Goal: Information Seeking & Learning: Compare options

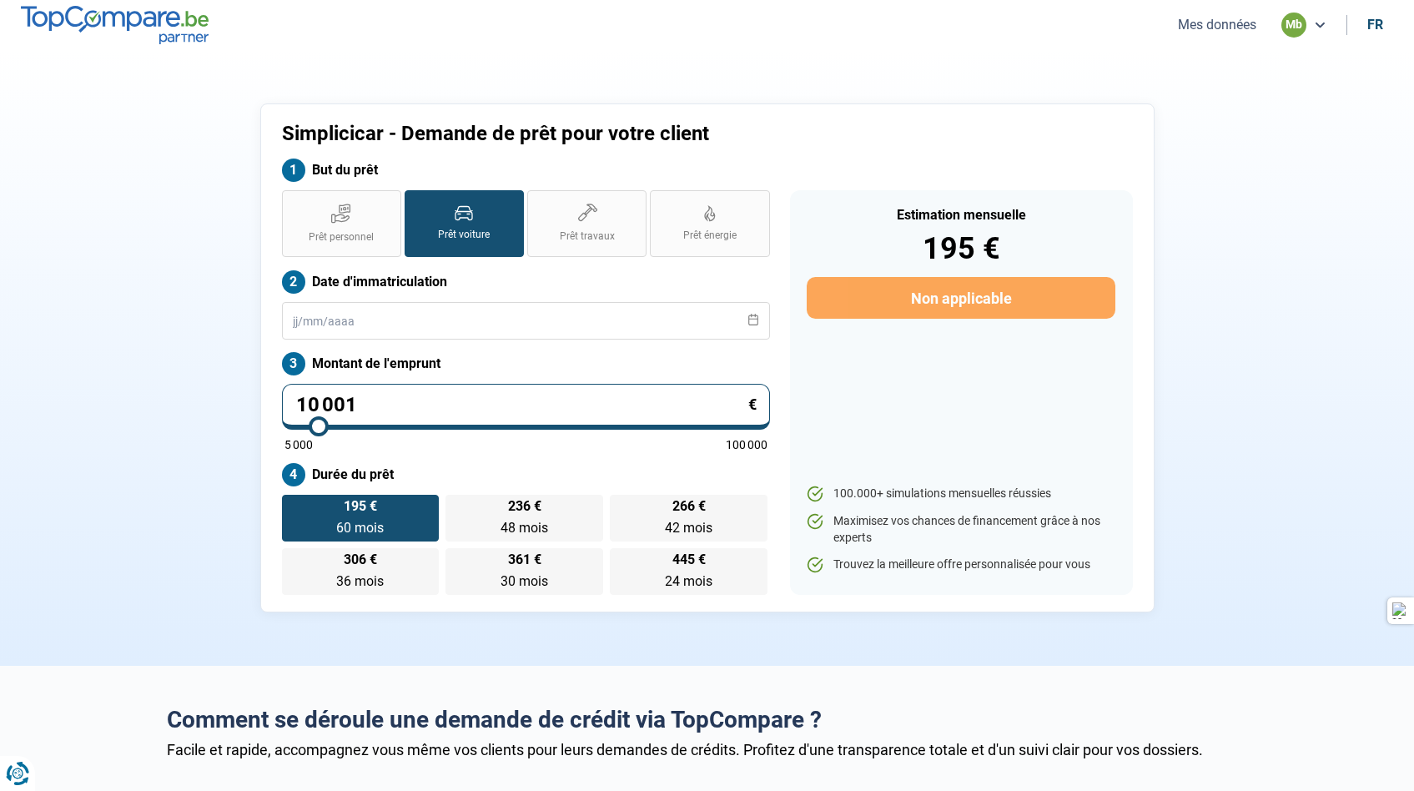
click at [1317, 24] on icon at bounding box center [1319, 24] width 13 height 13
click at [1233, 25] on button "Mes données" at bounding box center [1217, 25] width 88 height 18
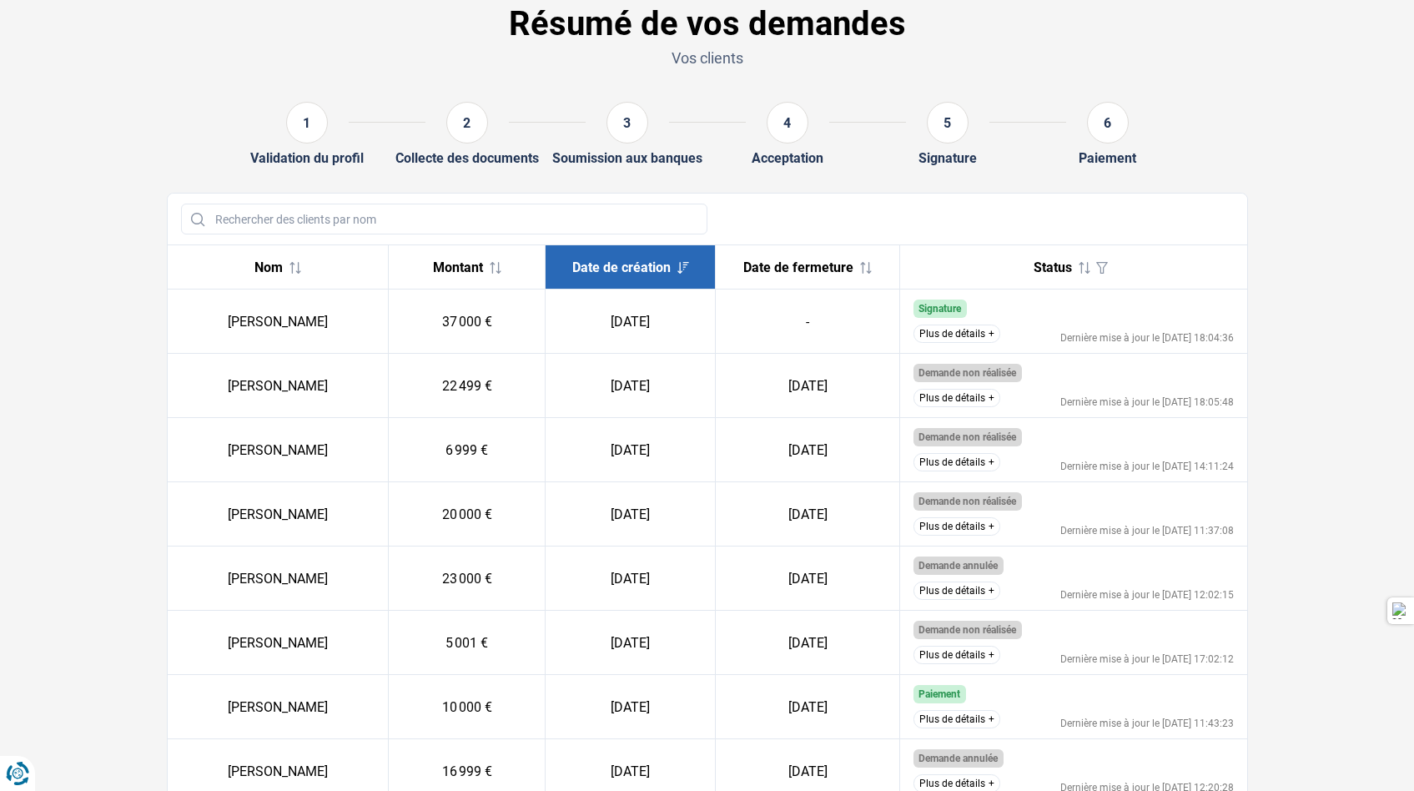
scroll to position [79, 0]
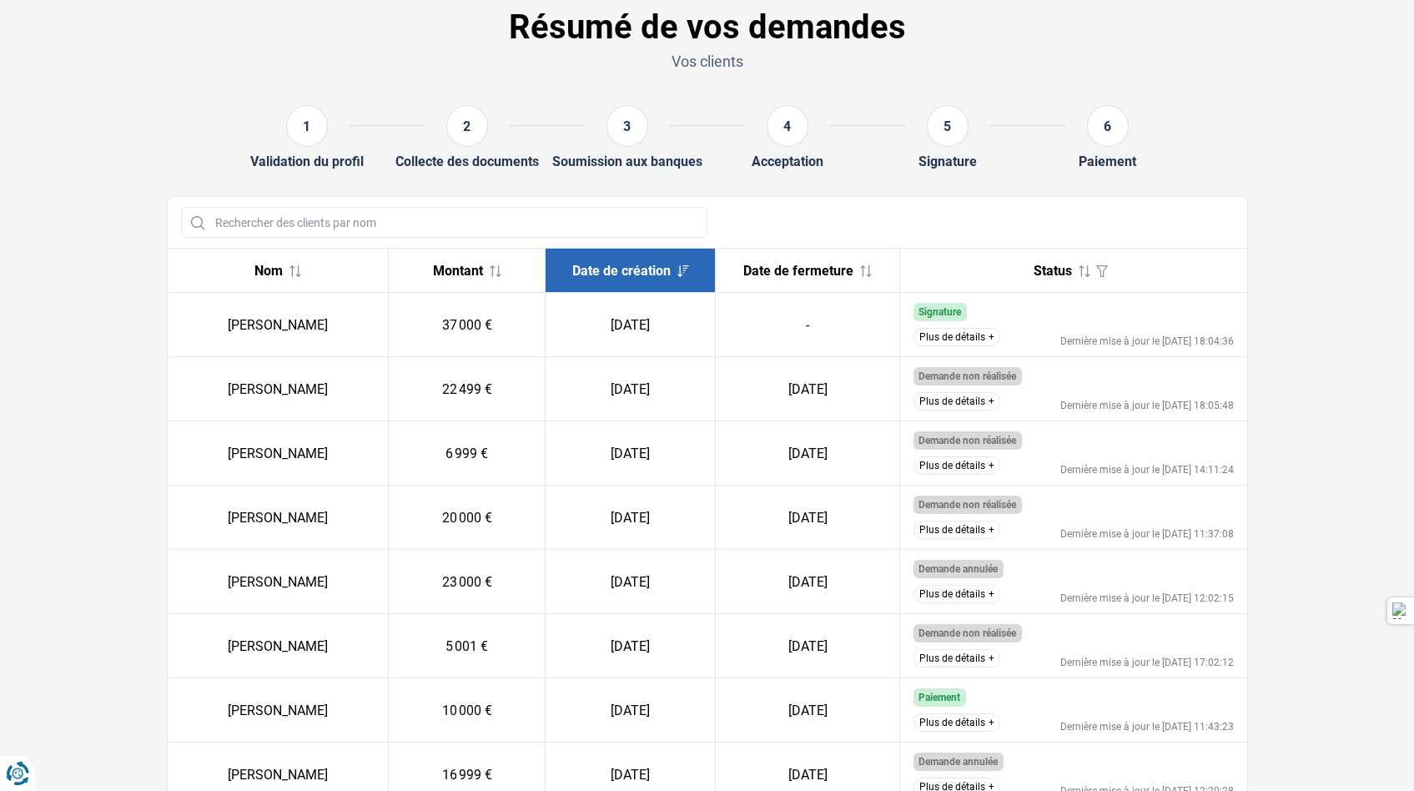
click at [651, 276] on span "Date de création" at bounding box center [621, 271] width 98 height 16
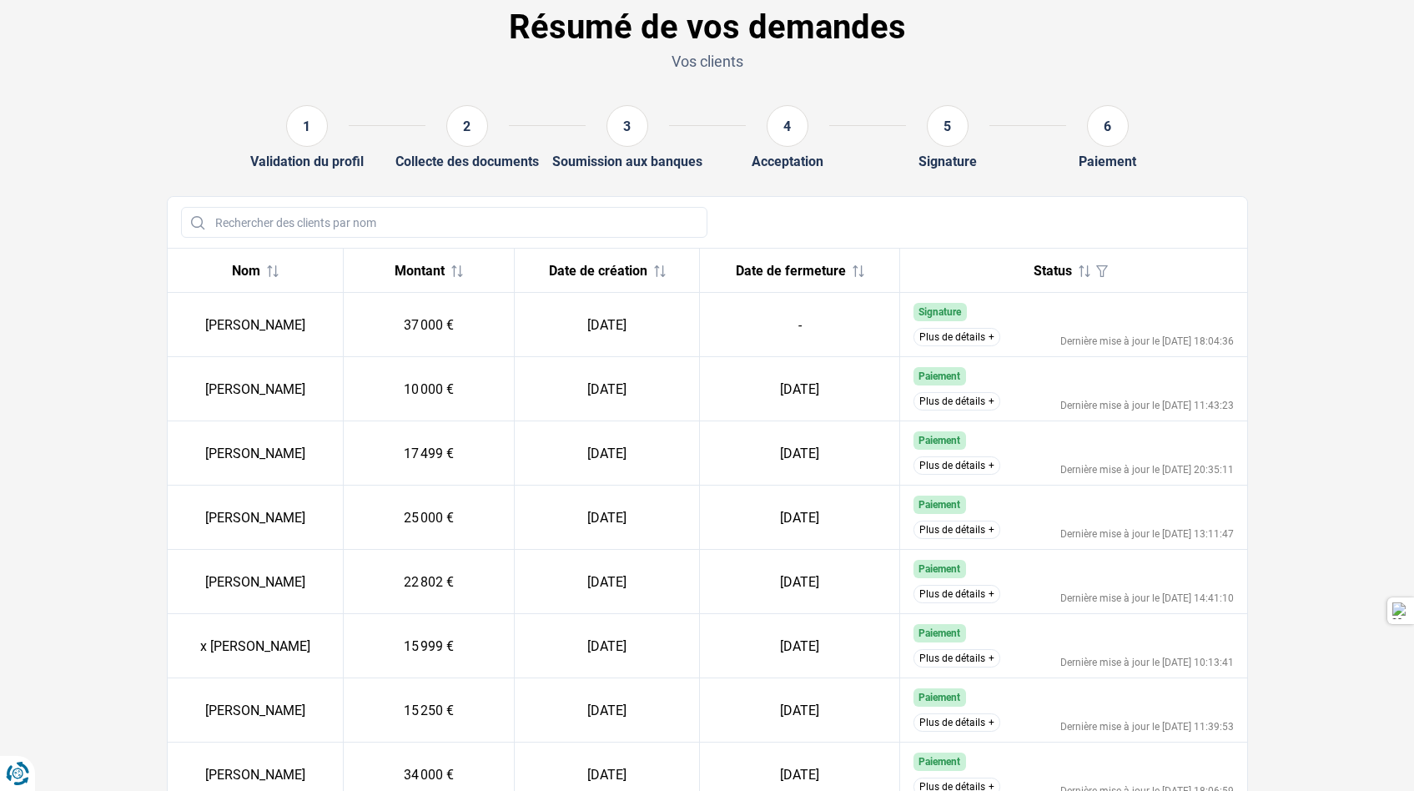
click at [647, 276] on span "Date de création" at bounding box center [598, 271] width 98 height 16
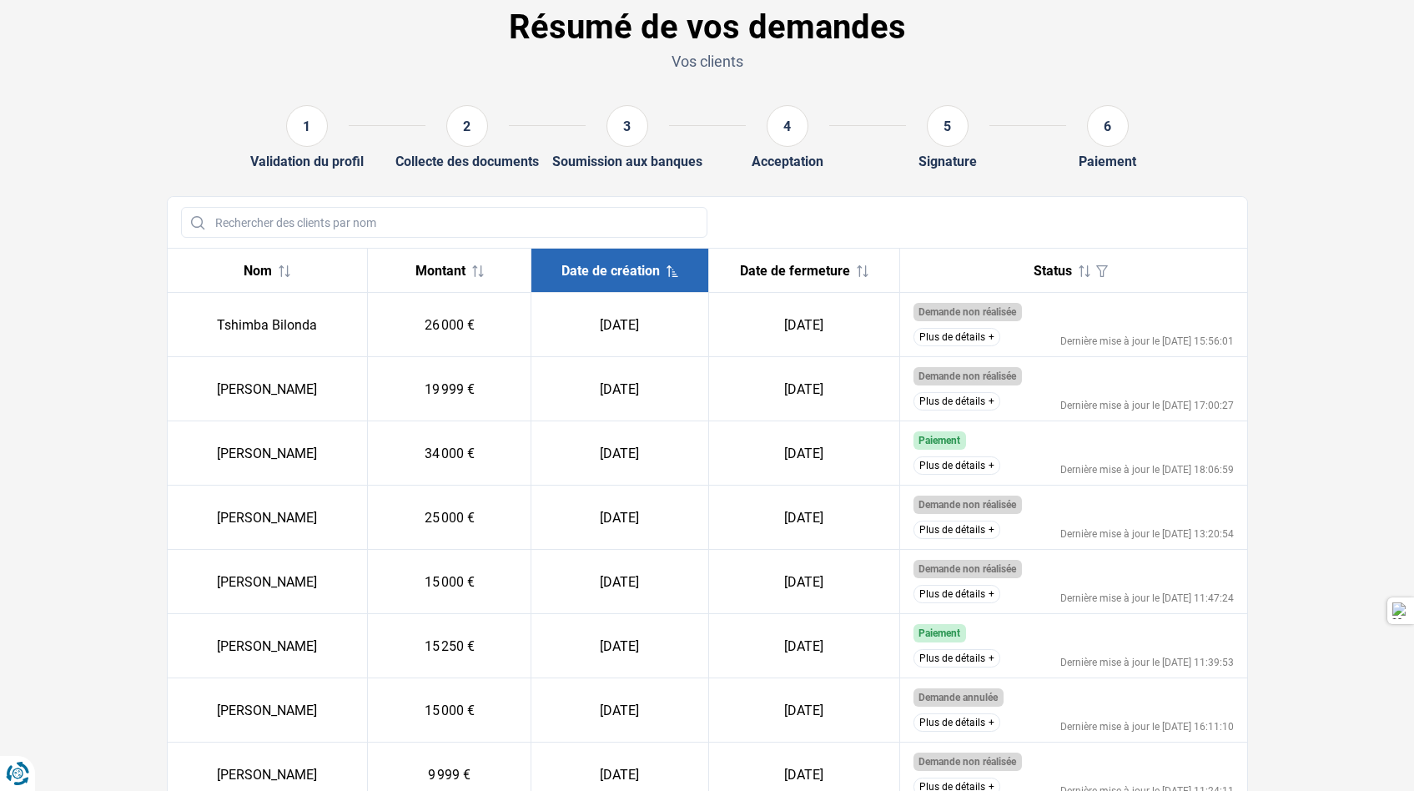
click at [651, 275] on span "Date de création" at bounding box center [610, 271] width 98 height 16
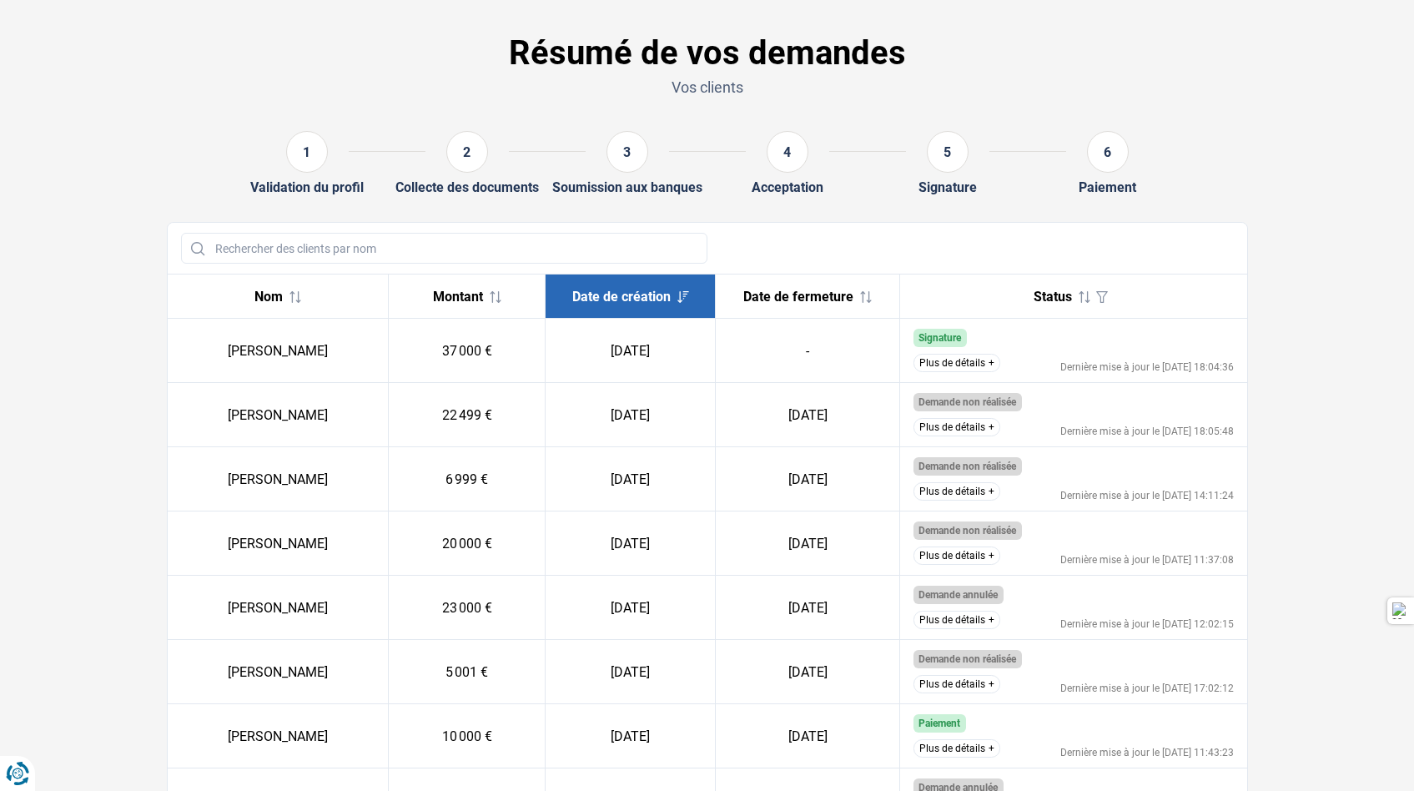
scroll to position [57, 0]
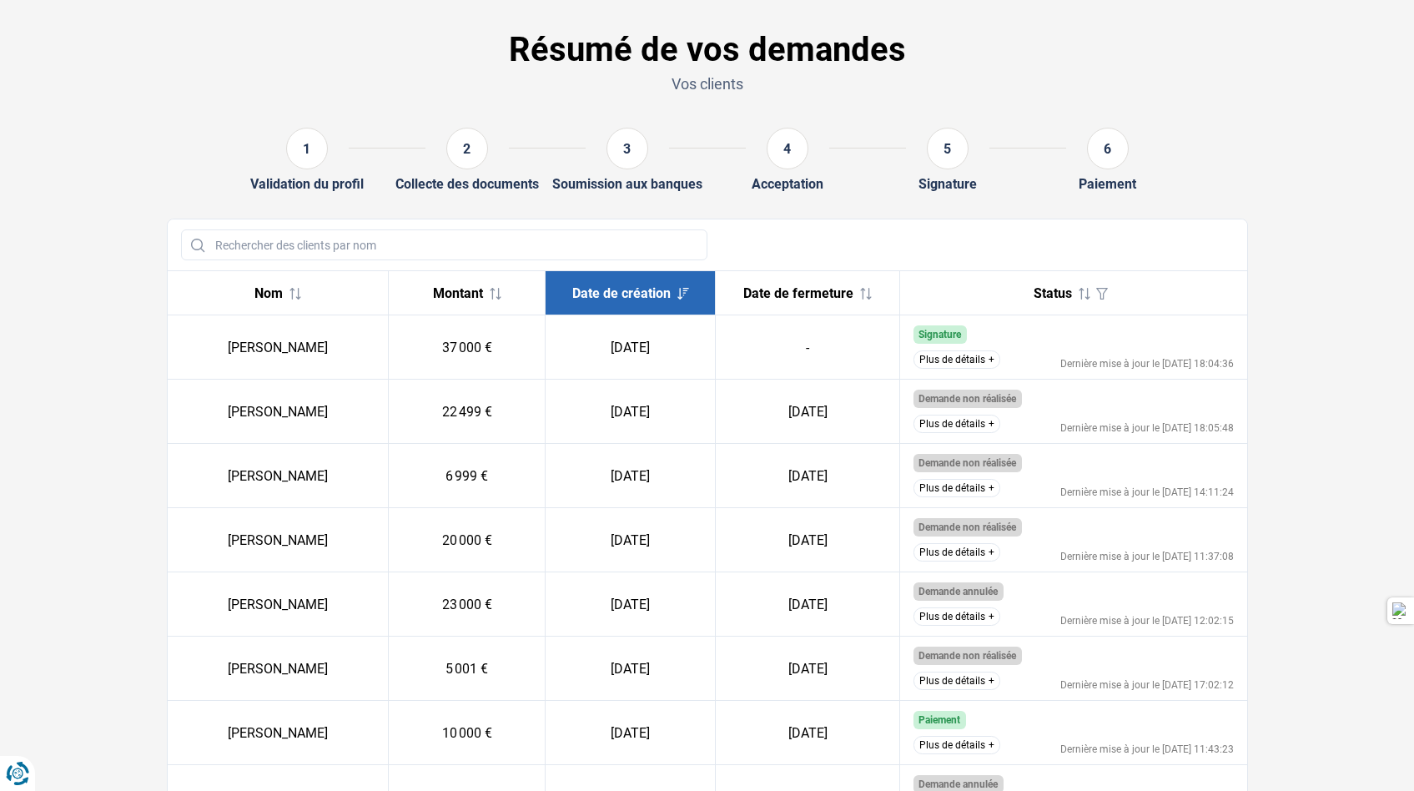
click at [972, 361] on button "Plus de détails" at bounding box center [957, 359] width 87 height 18
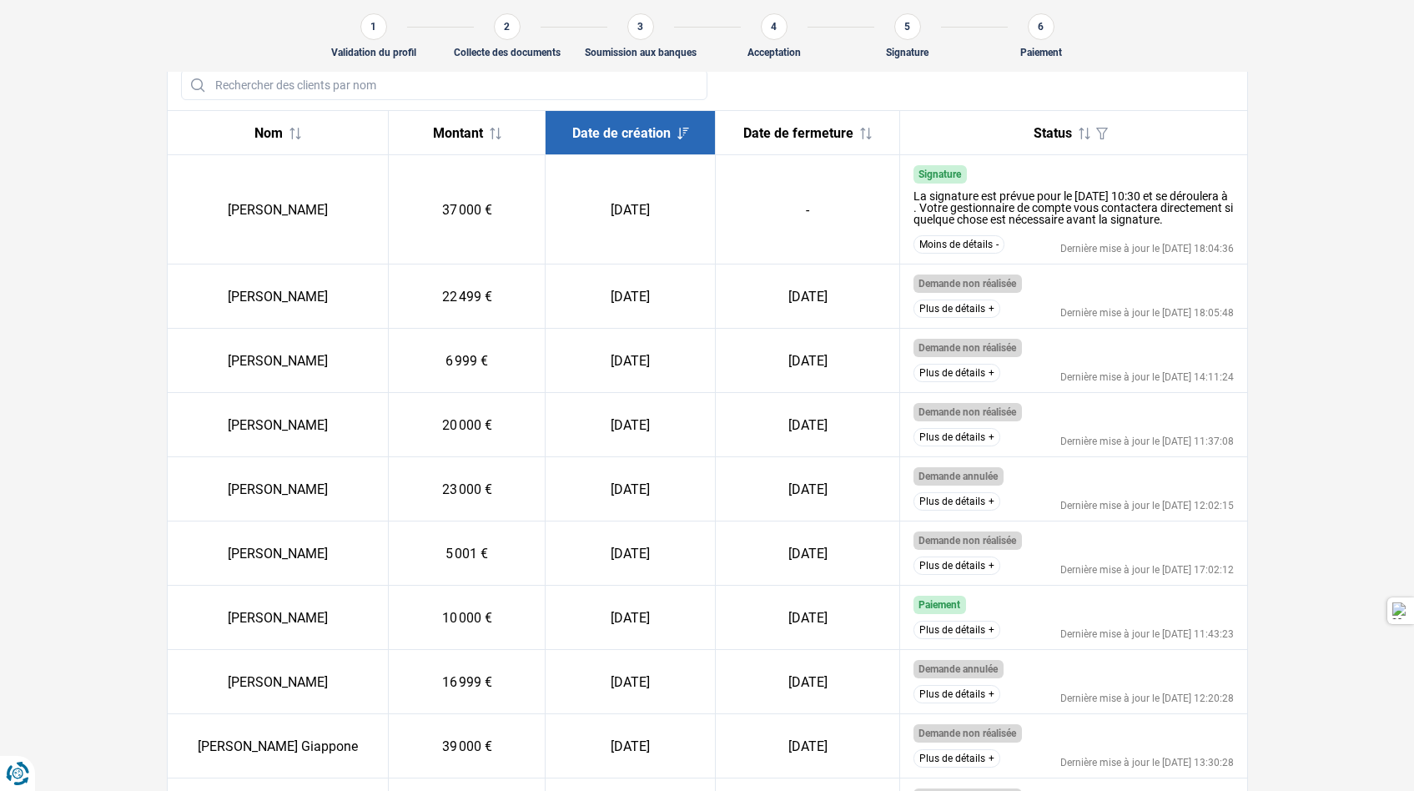
scroll to position [197, 0]
click at [986, 319] on button "Plus de détails" at bounding box center [957, 309] width 87 height 18
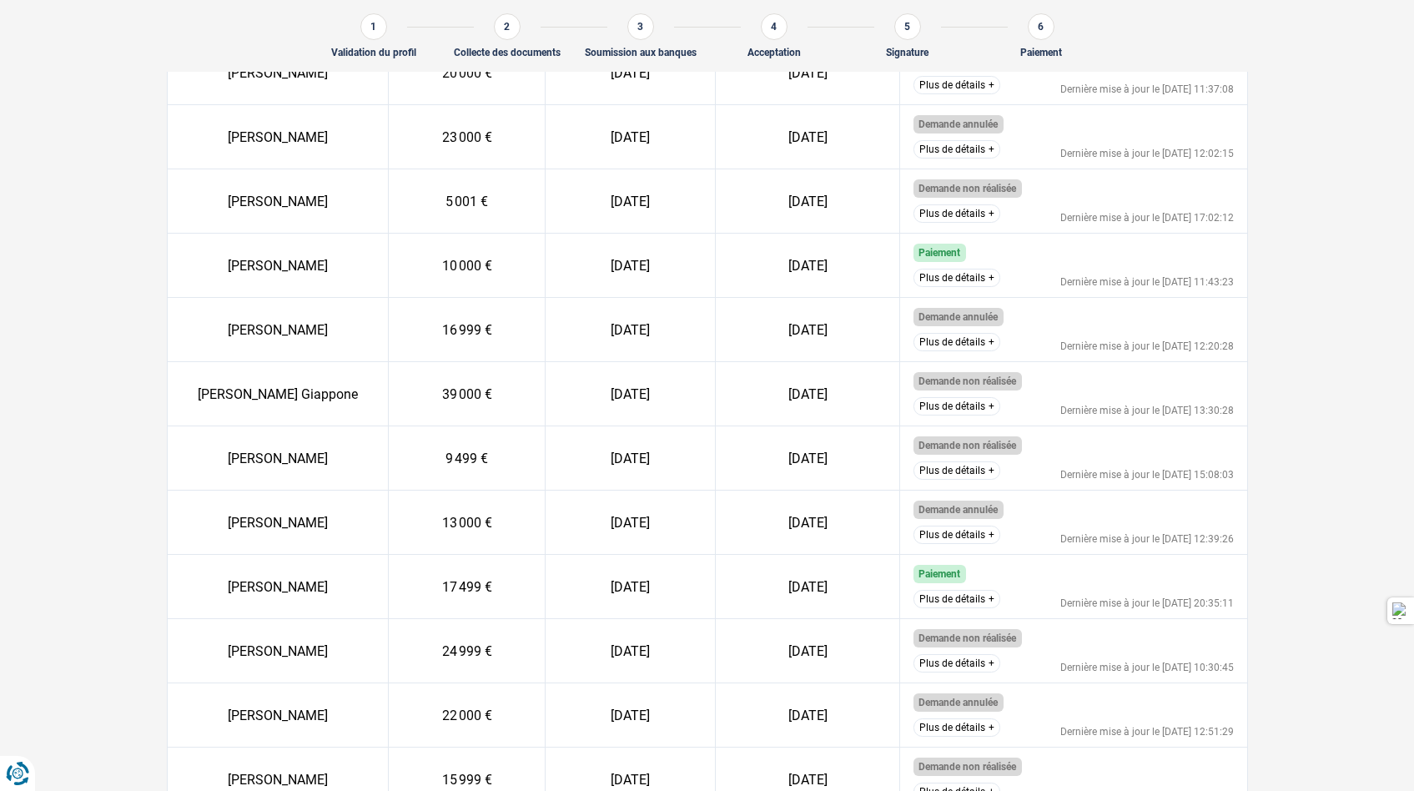
scroll to position [574, 0]
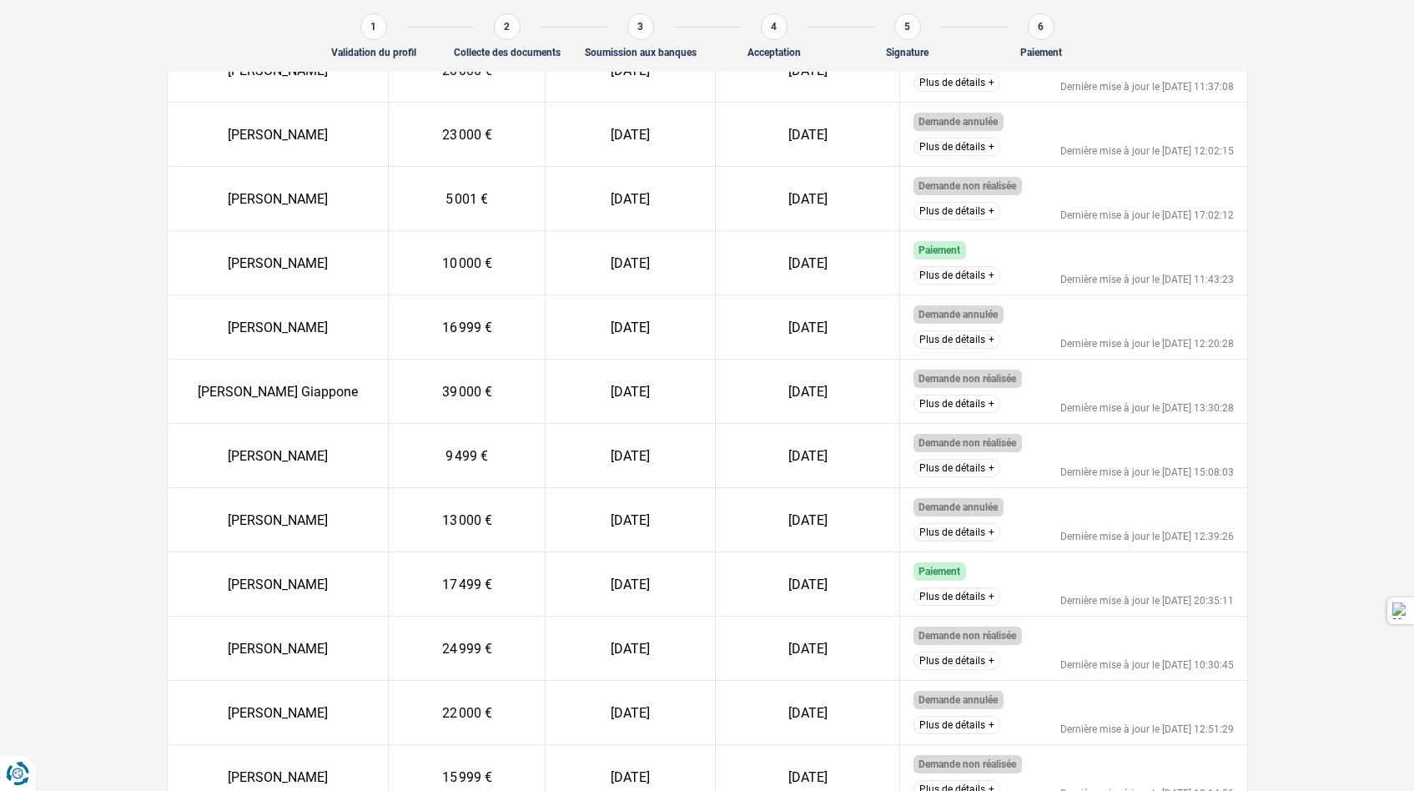
click at [951, 220] on button "Plus de détails" at bounding box center [957, 211] width 87 height 18
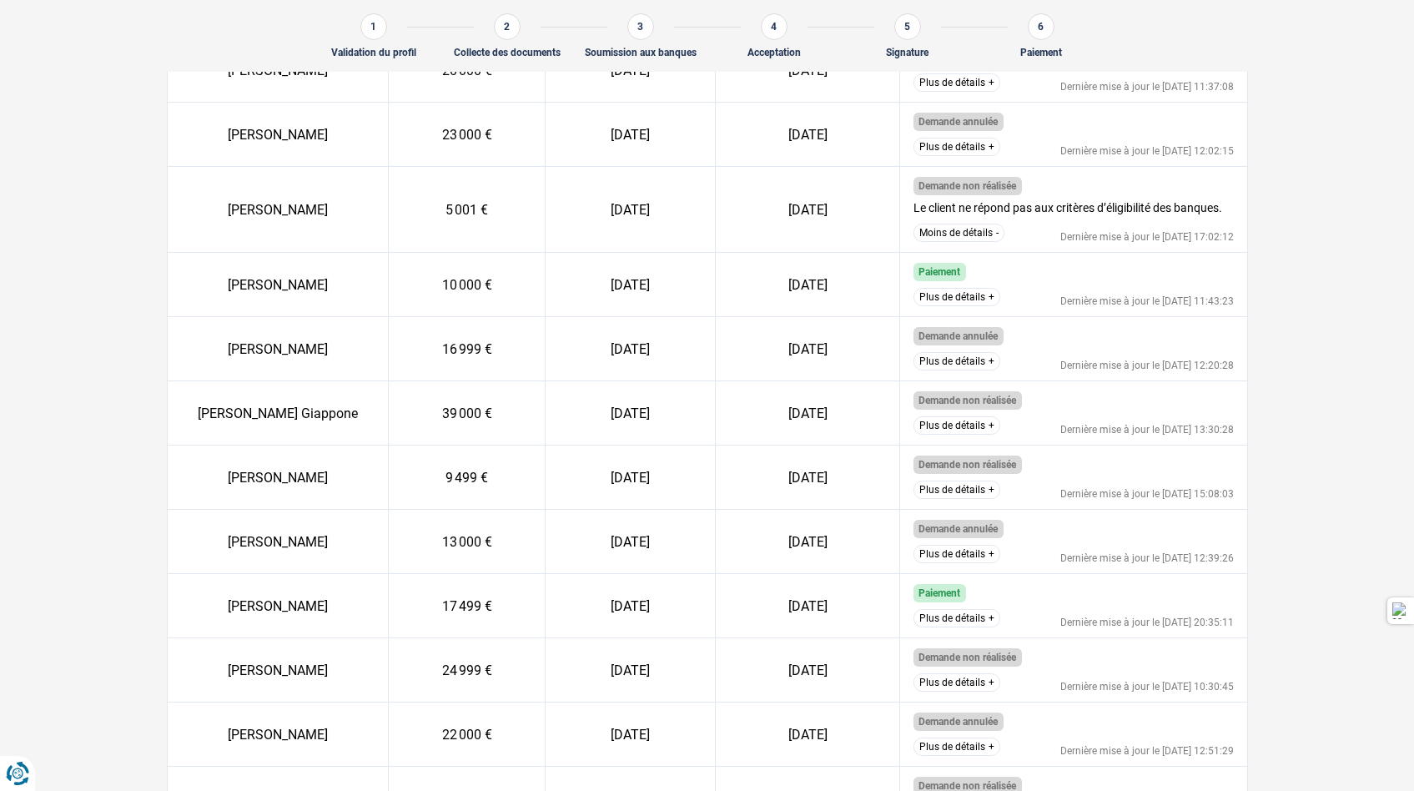
click at [952, 242] on button "Moins de détails" at bounding box center [959, 233] width 91 height 18
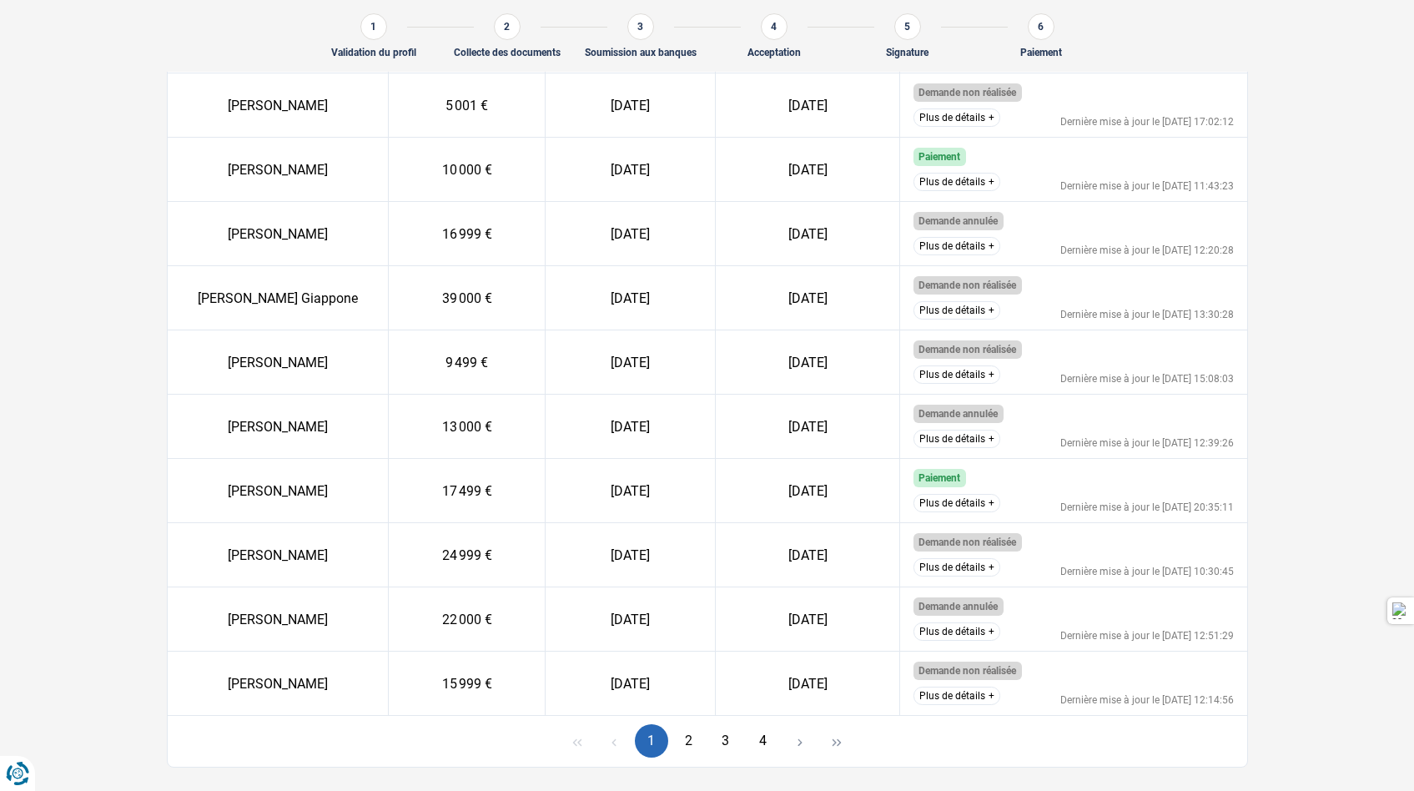
scroll to position [712, 0]
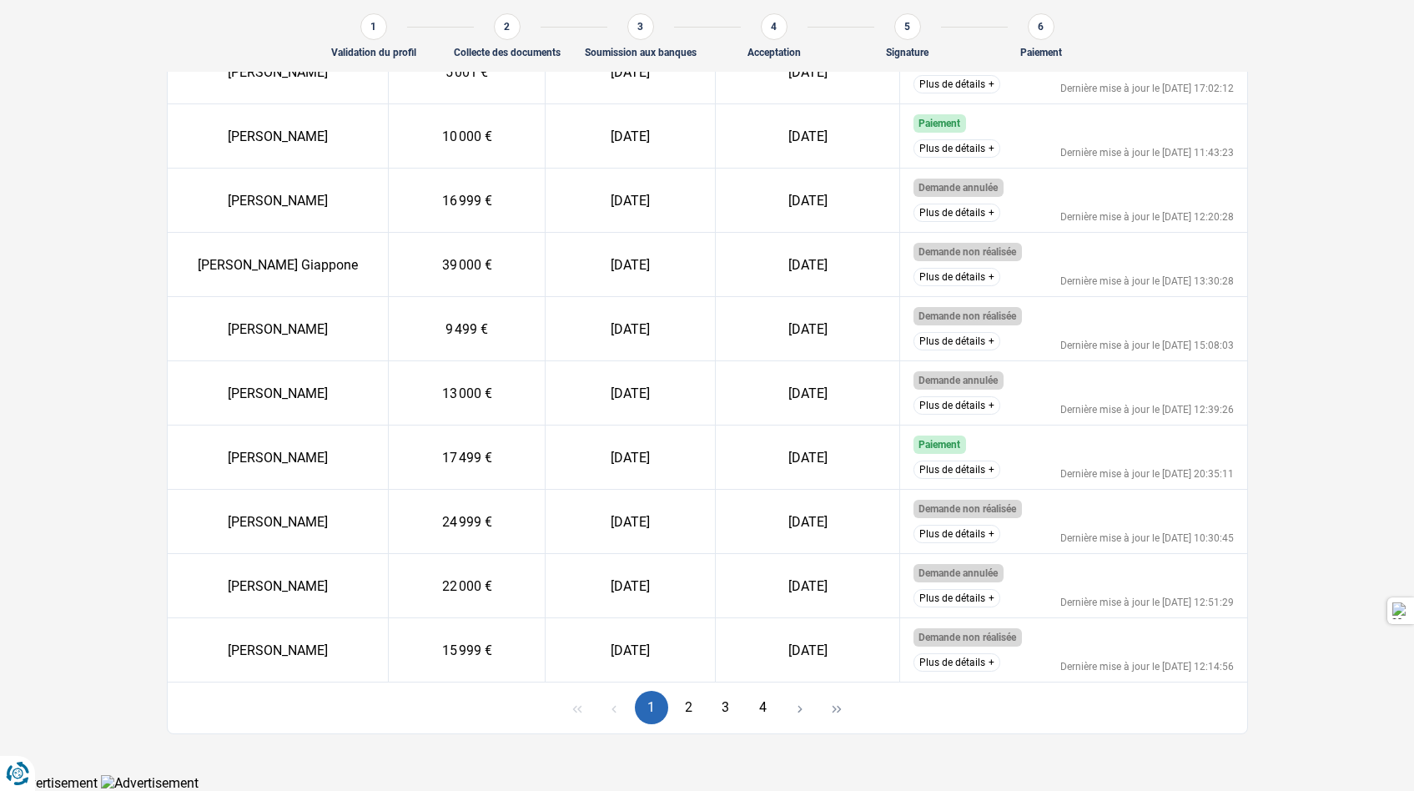
click at [694, 713] on button "2" at bounding box center [688, 707] width 33 height 33
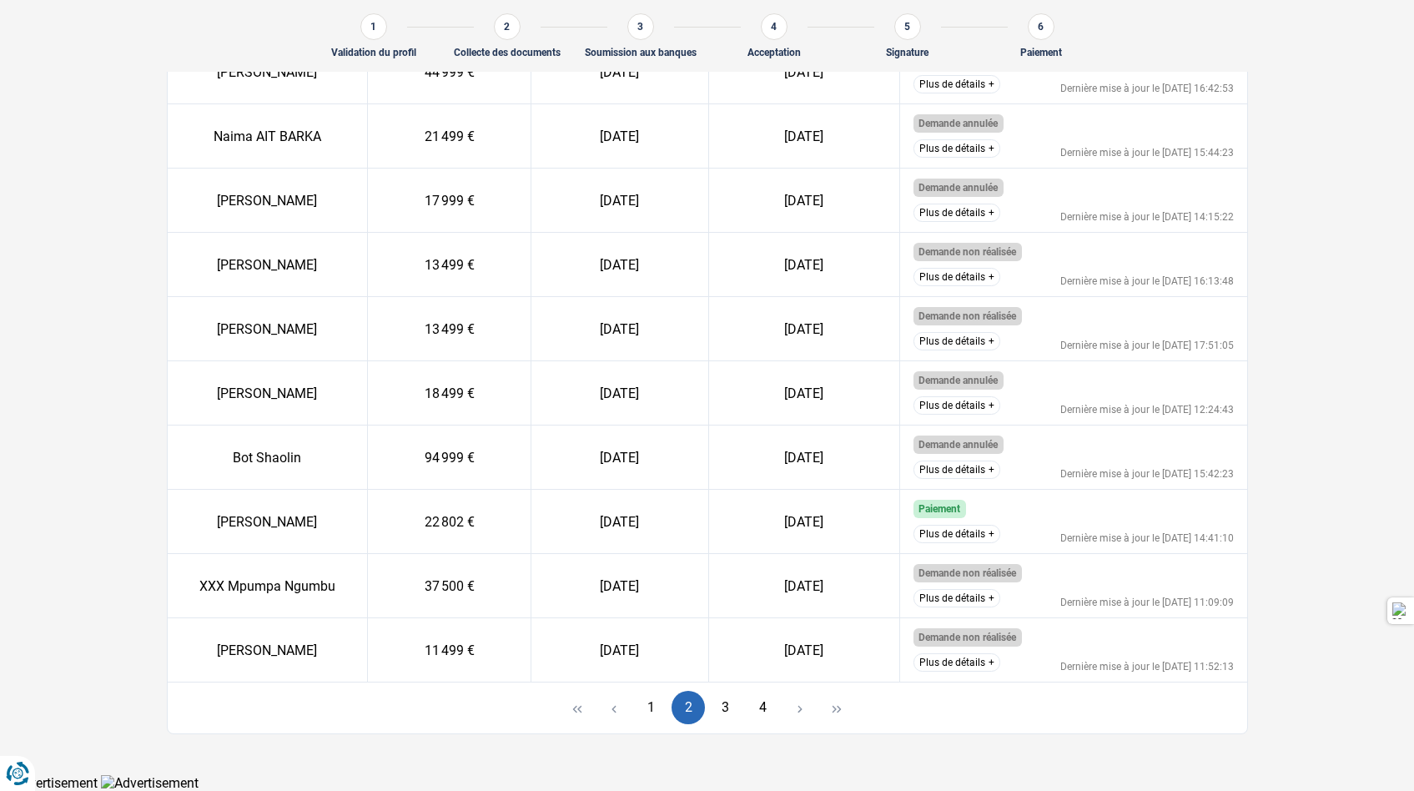
scroll to position [633, 0]
